Goal: Information Seeking & Learning: Learn about a topic

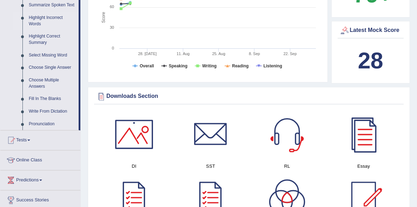
click at [38, 19] on link "Highlight Incorrect Words" at bounding box center [52, 21] width 53 height 19
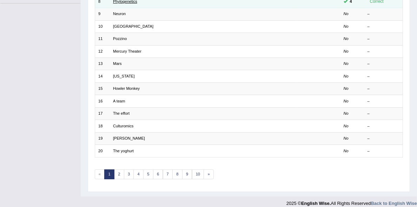
click at [131, 4] on link "Phylogenetics" at bounding box center [125, 1] width 24 height 4
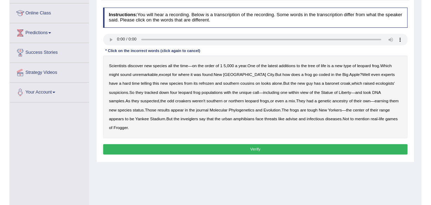
scroll to position [95, 0]
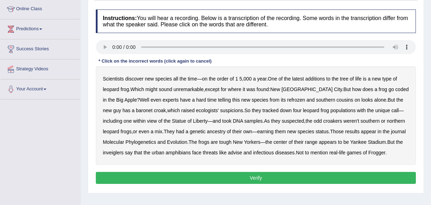
click at [396, 90] on b "coded" at bounding box center [402, 89] width 13 height 6
click at [287, 100] on b "refrozen" at bounding box center [296, 100] width 18 height 6
click at [136, 108] on b "baronet" at bounding box center [144, 110] width 17 height 6
click at [110, 153] on b "inveiglers" at bounding box center [113, 153] width 21 height 6
click at [236, 154] on b "advise" at bounding box center [235, 153] width 14 height 6
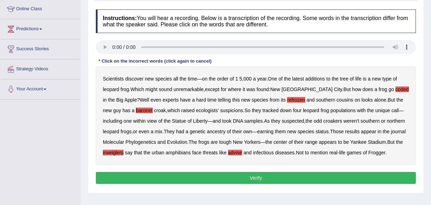
click at [247, 170] on div "Instructions: You will hear a recording. Below is a transcription of the record…" at bounding box center [256, 97] width 324 height 183
click at [248, 174] on button "Verify" at bounding box center [256, 178] width 320 height 12
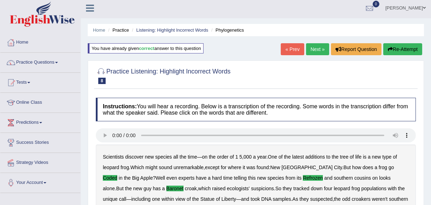
scroll to position [0, 0]
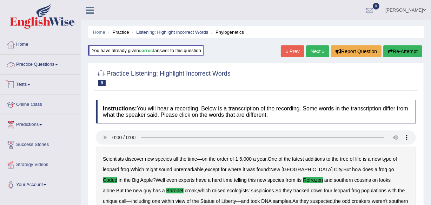
click at [48, 66] on link "Practice Questions" at bounding box center [40, 64] width 80 height 18
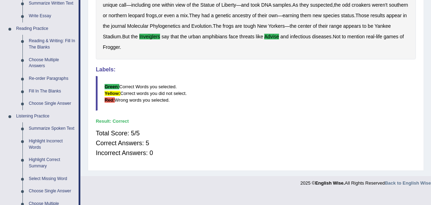
scroll to position [255, 0]
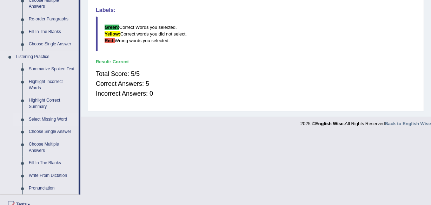
click at [48, 117] on link "Select Missing Word" at bounding box center [52, 119] width 53 height 13
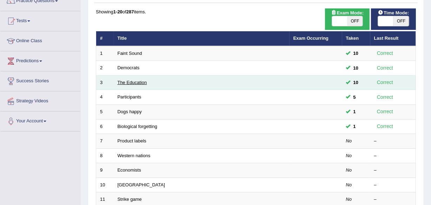
click at [130, 83] on link "The Education" at bounding box center [132, 82] width 29 height 5
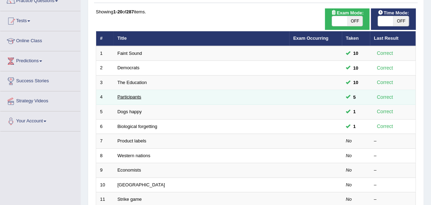
click at [135, 95] on link "Participants" at bounding box center [130, 96] width 24 height 5
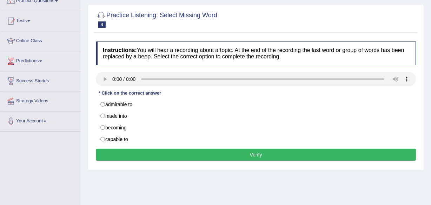
scroll to position [95, 0]
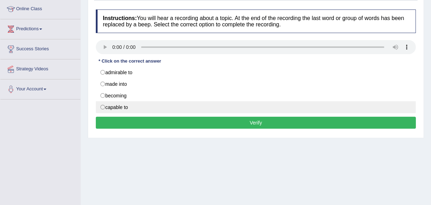
click at [127, 105] on label "capable to" at bounding box center [256, 107] width 320 height 12
radio input "true"
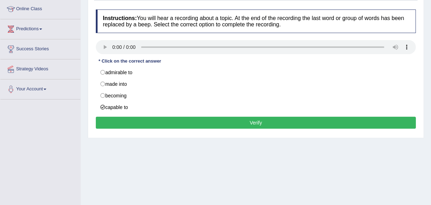
click at [147, 124] on button "Verify" at bounding box center [256, 123] width 320 height 12
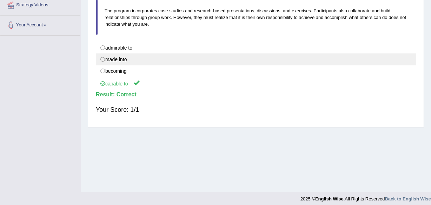
scroll to position [127, 0]
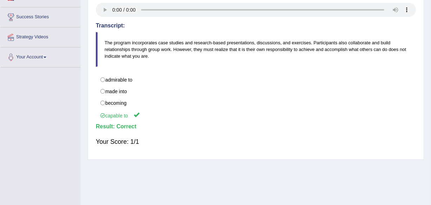
click at [223, 164] on div "Home Practice Listening: Select Missing Word Participants You have already give…" at bounding box center [256, 48] width 350 height 351
